Goal: Information Seeking & Learning: Check status

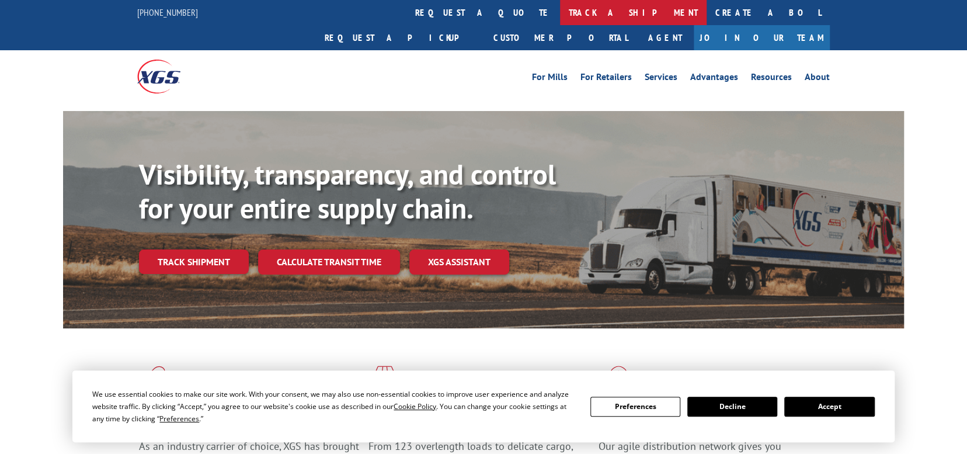
drag, startPoint x: 0, startPoint y: 0, endPoint x: 450, endPoint y: 12, distance: 450.4
click at [560, 12] on link "track a shipment" at bounding box center [633, 12] width 147 height 25
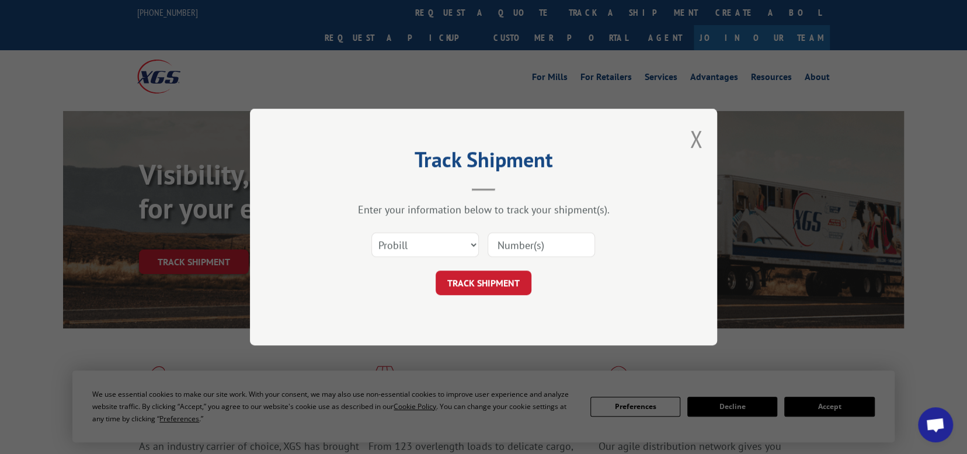
click at [513, 242] on input at bounding box center [541, 244] width 107 height 25
paste input "17207855"
type input "17207855"
click at [498, 285] on button "TRACK SHIPMENT" at bounding box center [484, 282] width 96 height 25
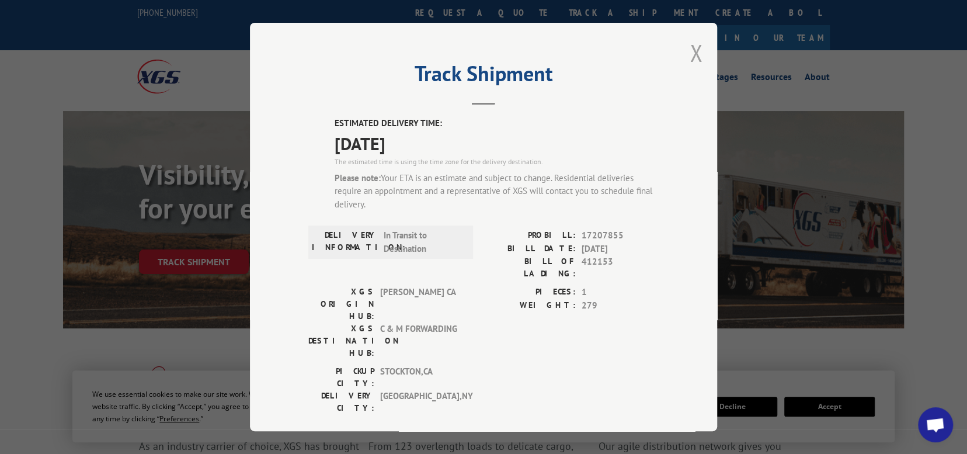
click at [693, 53] on button "Close modal" at bounding box center [696, 52] width 13 height 31
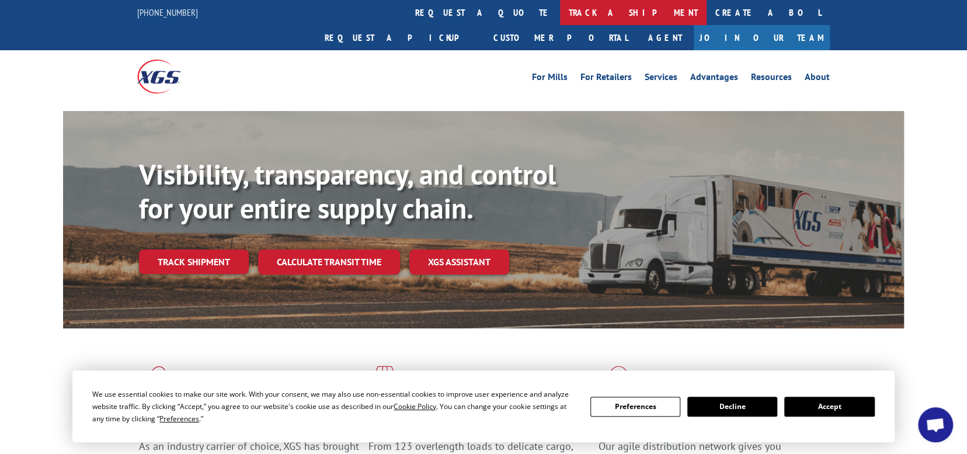
click at [560, 15] on link "track a shipment" at bounding box center [633, 12] width 147 height 25
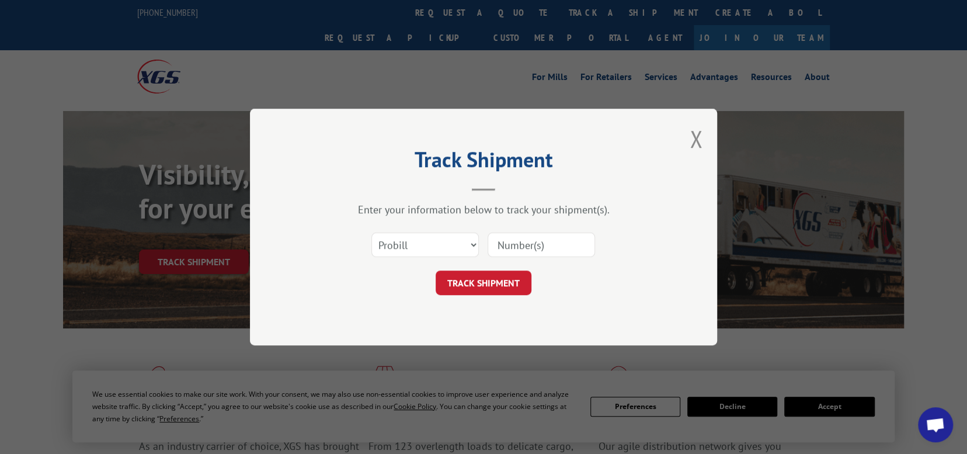
click at [512, 245] on input at bounding box center [541, 244] width 107 height 25
paste input "17235405"
type input "17235405"
click at [500, 290] on button "TRACK SHIPMENT" at bounding box center [484, 282] width 96 height 25
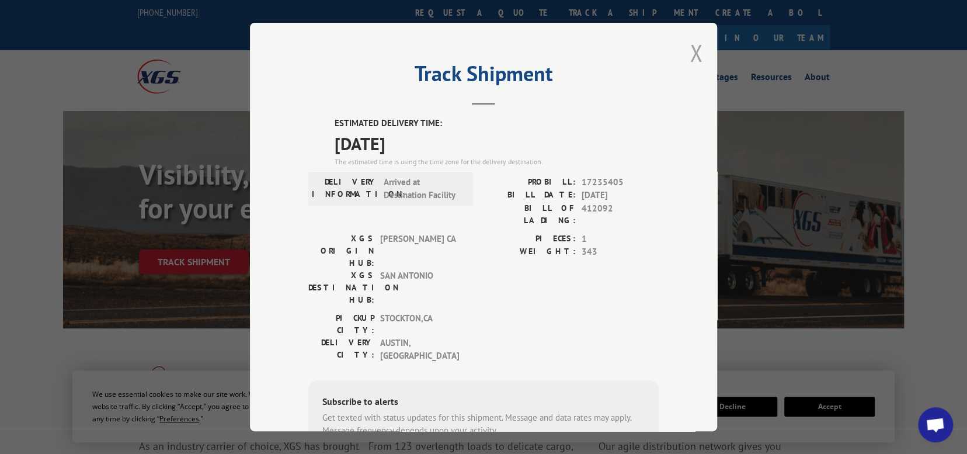
click at [697, 58] on button "Close modal" at bounding box center [696, 52] width 13 height 31
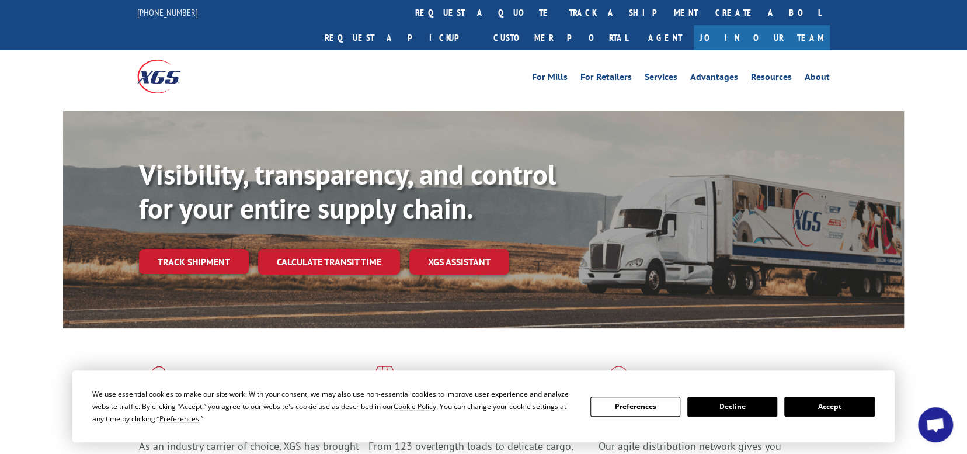
click at [560, 8] on link "track a shipment" at bounding box center [633, 12] width 147 height 25
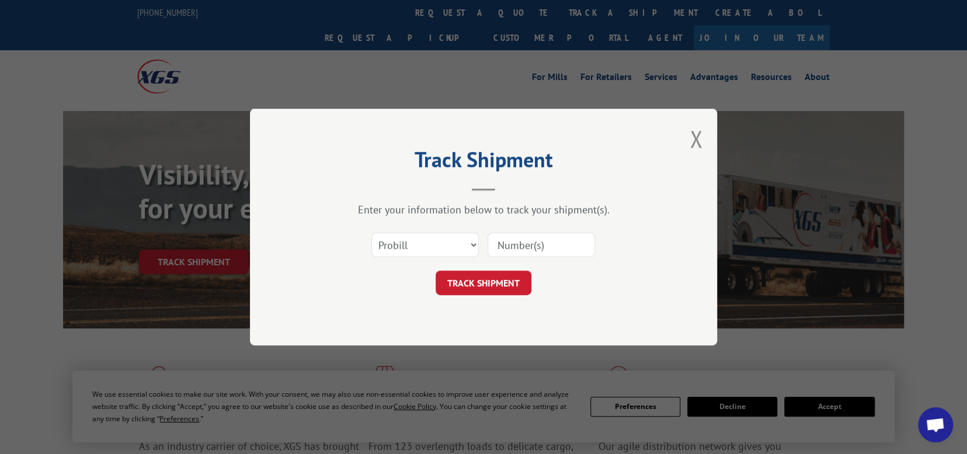
click at [499, 241] on input at bounding box center [541, 244] width 107 height 25
paste input "17235486"
type input "17235486"
click at [491, 291] on button "TRACK SHIPMENT" at bounding box center [484, 282] width 96 height 25
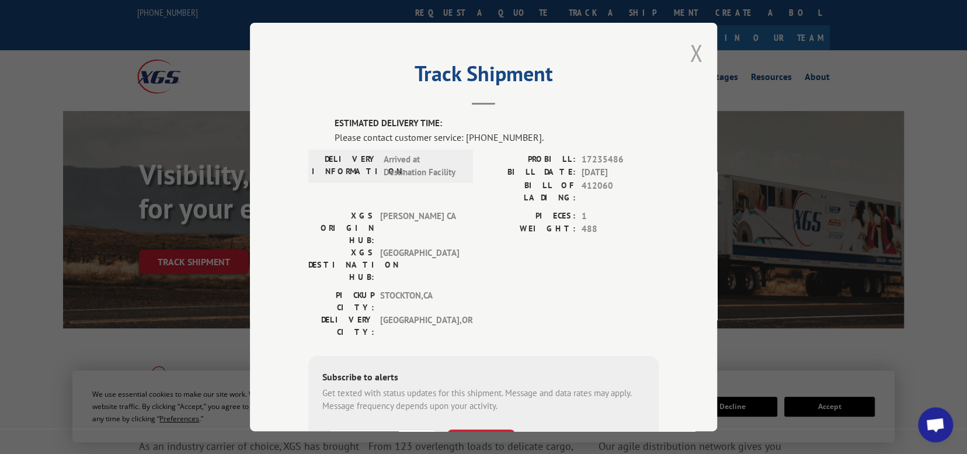
click at [690, 53] on button "Close modal" at bounding box center [696, 52] width 13 height 31
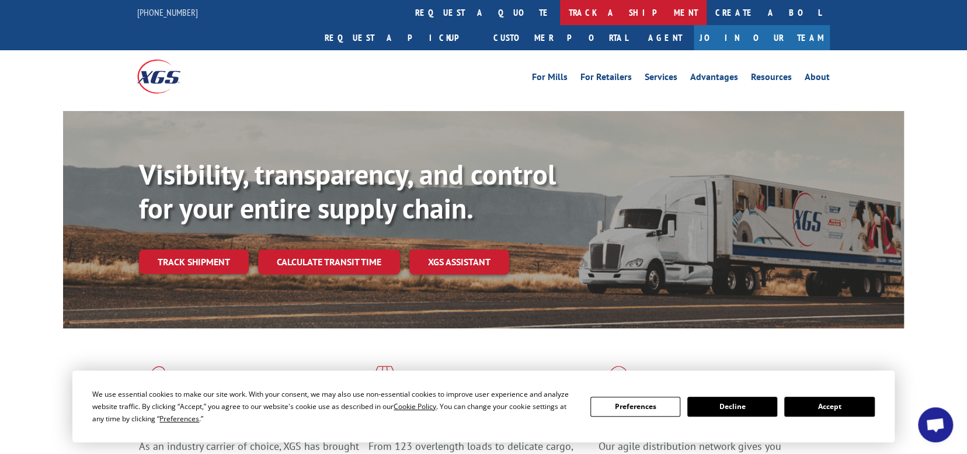
click at [560, 8] on link "track a shipment" at bounding box center [633, 12] width 147 height 25
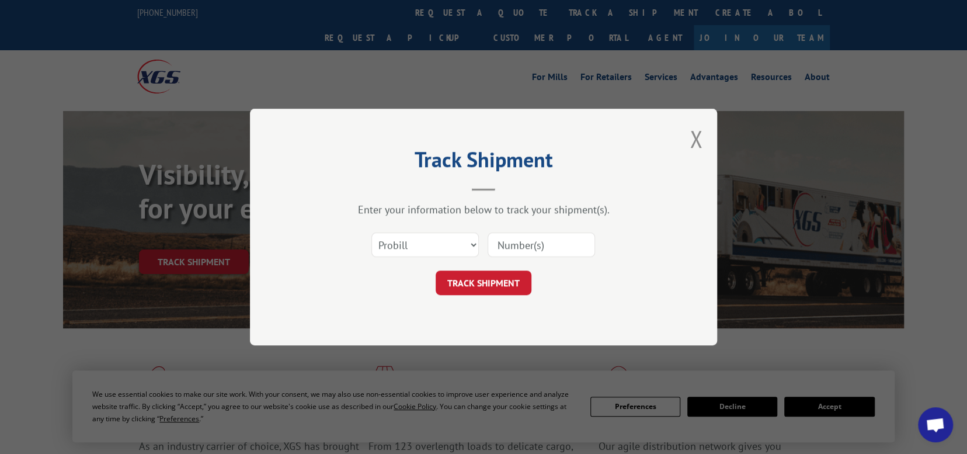
click at [515, 246] on input at bounding box center [541, 244] width 107 height 25
paste input "17207854"
type input "17207854"
click at [510, 283] on button "TRACK SHIPMENT" at bounding box center [484, 282] width 96 height 25
